Goal: Task Accomplishment & Management: Manage account settings

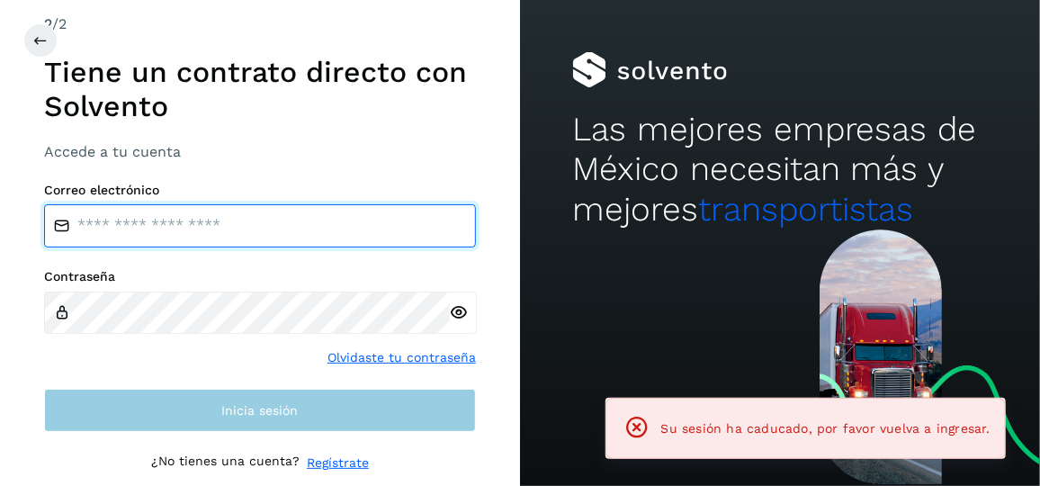
type input "**********"
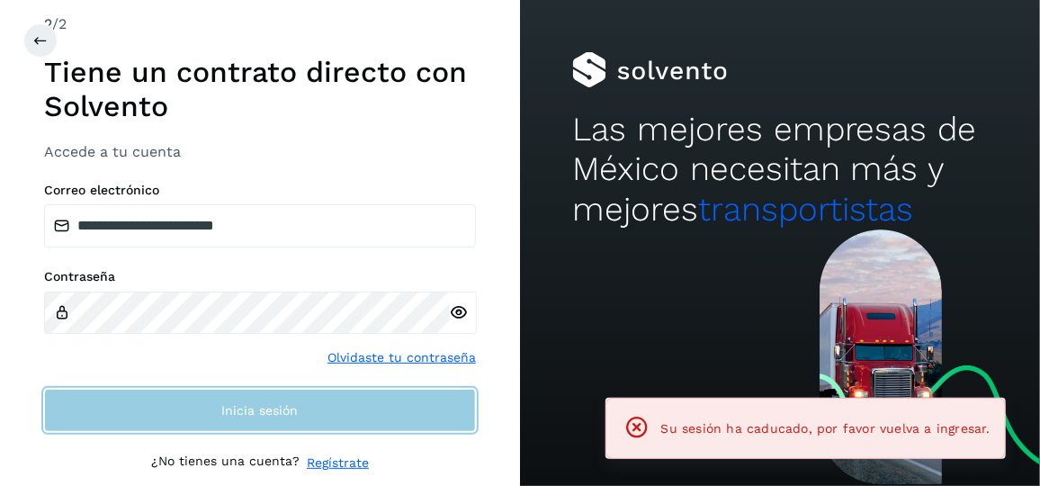
click at [337, 394] on button "Inicia sesión" at bounding box center [260, 410] width 432 height 43
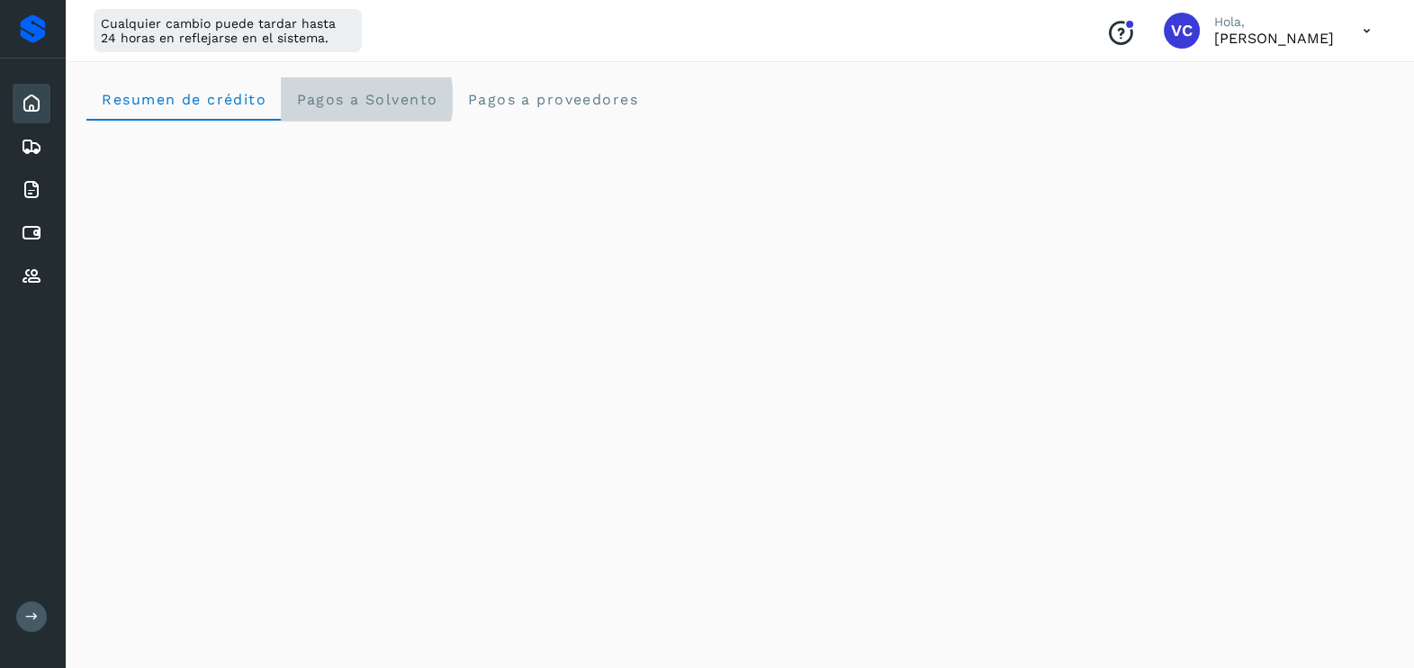
click at [413, 91] on span "Pagos a Solvento" at bounding box center [366, 99] width 142 height 17
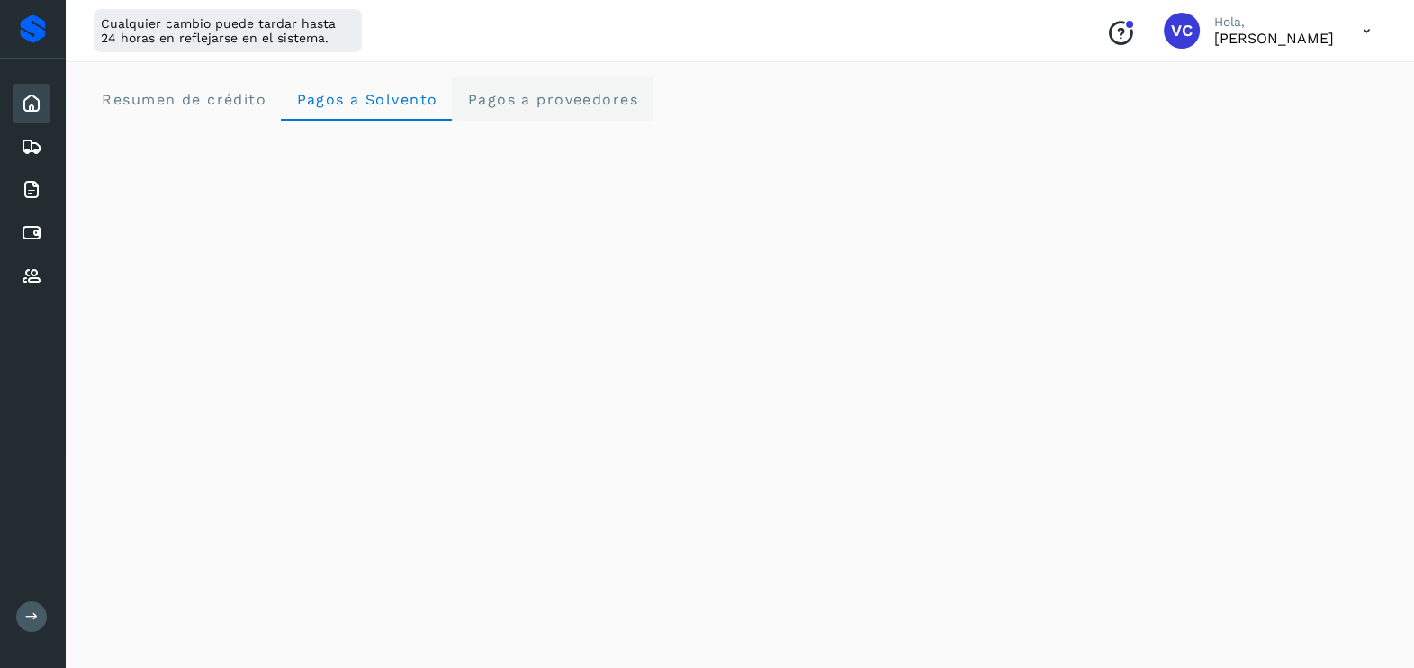
click at [495, 94] on span "Pagos a proveedores" at bounding box center [552, 99] width 172 height 17
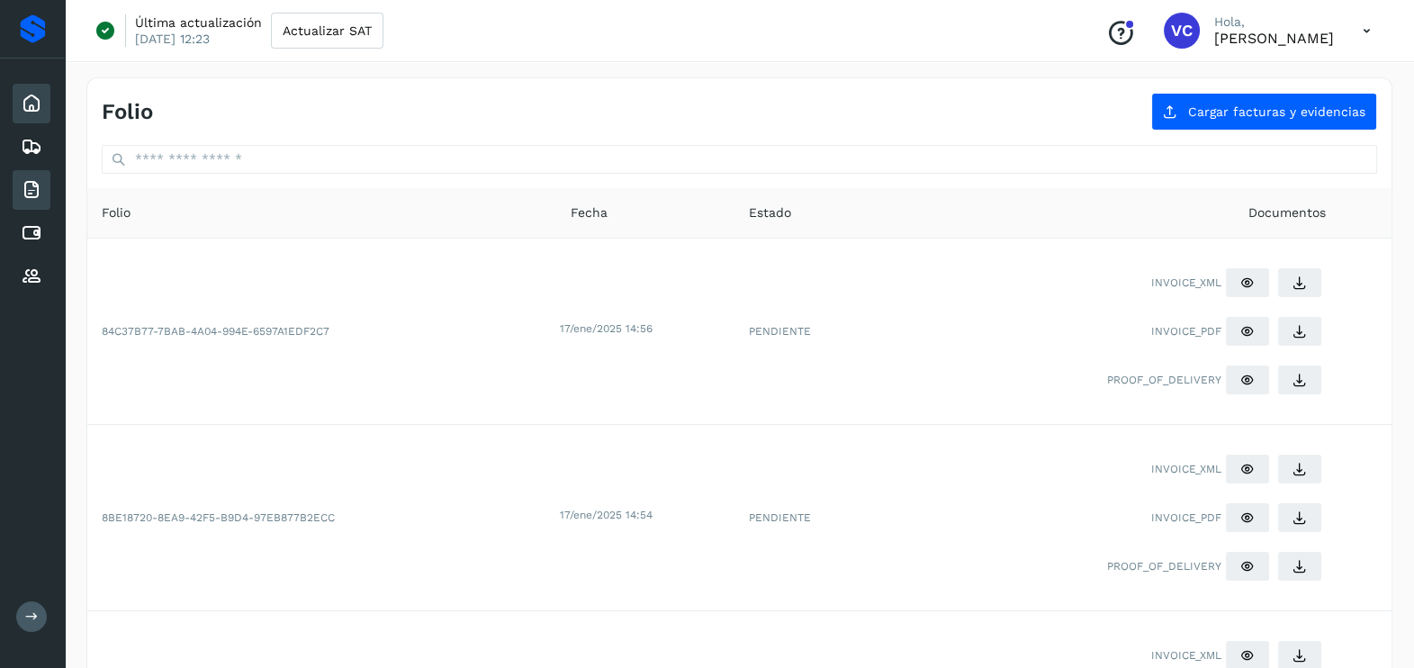
click at [31, 99] on icon at bounding box center [32, 104] width 22 height 22
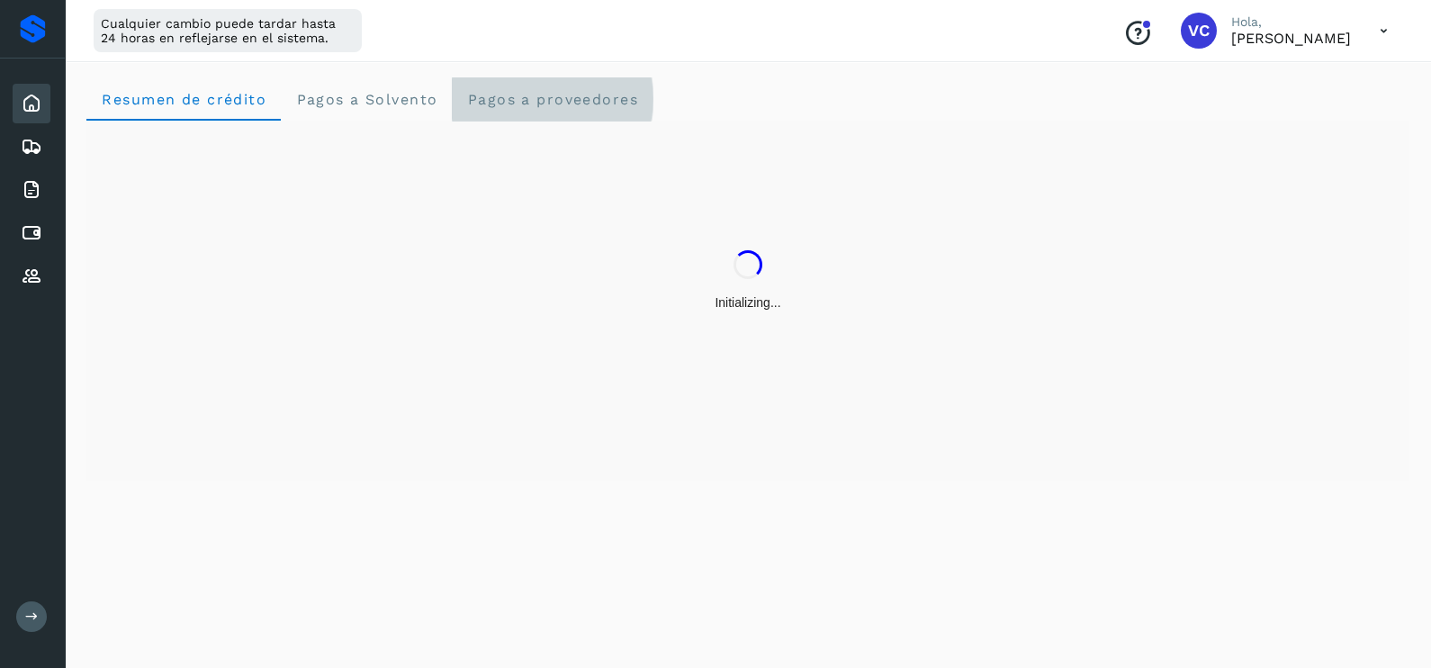
click at [523, 85] on proveedores "Pagos a proveedores" at bounding box center [552, 98] width 201 height 43
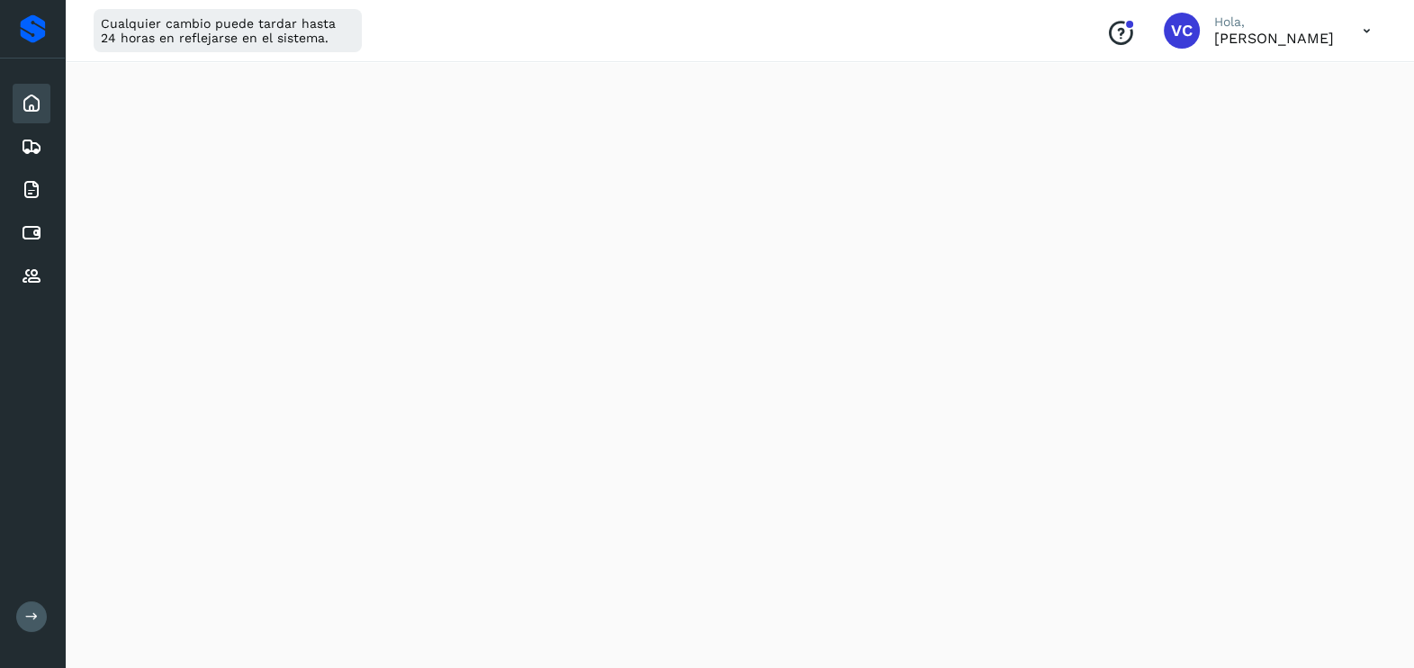
scroll to position [705, 0]
